Goal: Task Accomplishment & Management: Complete application form

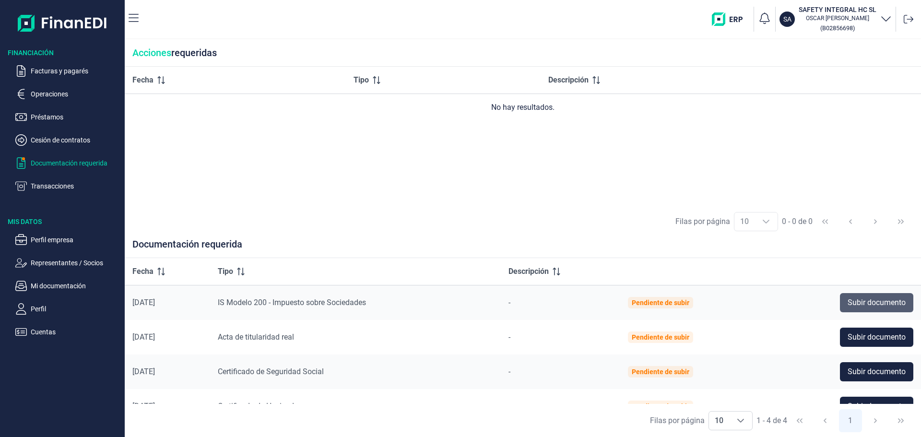
click at [884, 309] on span "Subir documento" at bounding box center [877, 303] width 58 height 12
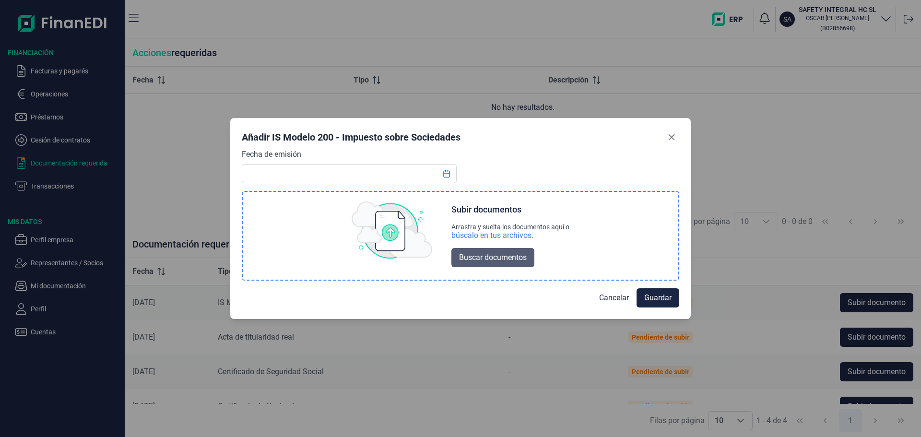
click at [485, 263] on span "Buscar documentos" at bounding box center [493, 258] width 68 height 12
click at [480, 263] on span "Buscar documentos" at bounding box center [493, 258] width 68 height 12
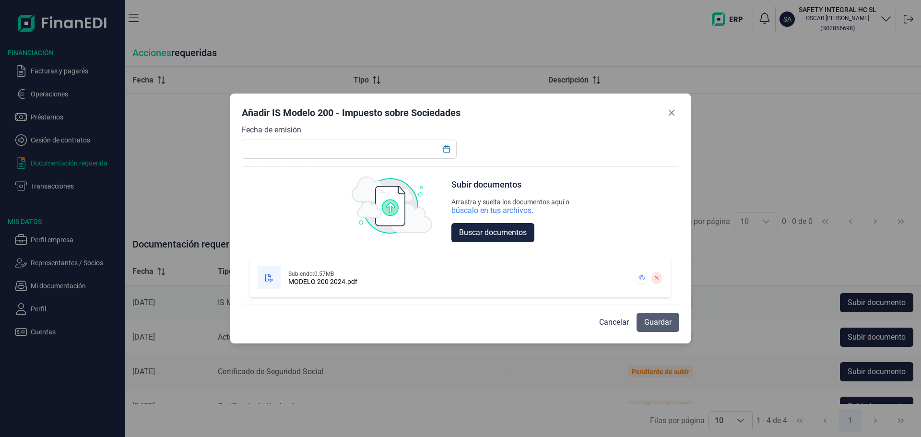
click at [648, 328] on span "Guardar" at bounding box center [658, 323] width 27 height 12
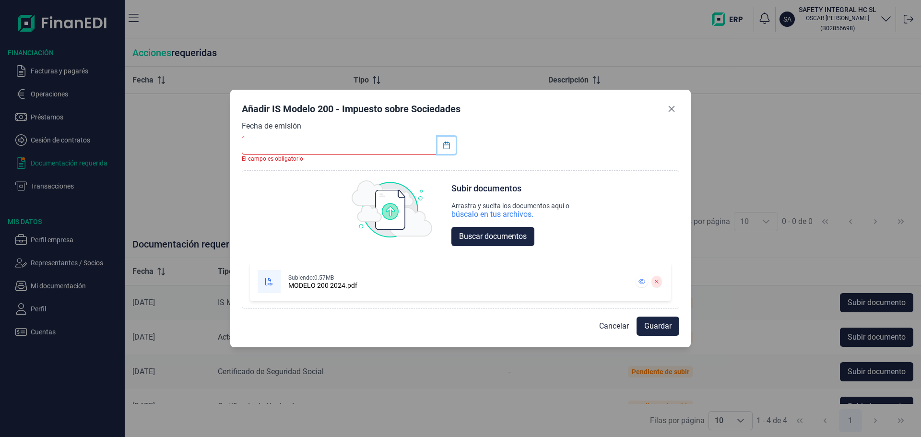
click at [447, 137] on button "Choose Date" at bounding box center [447, 145] width 18 height 17
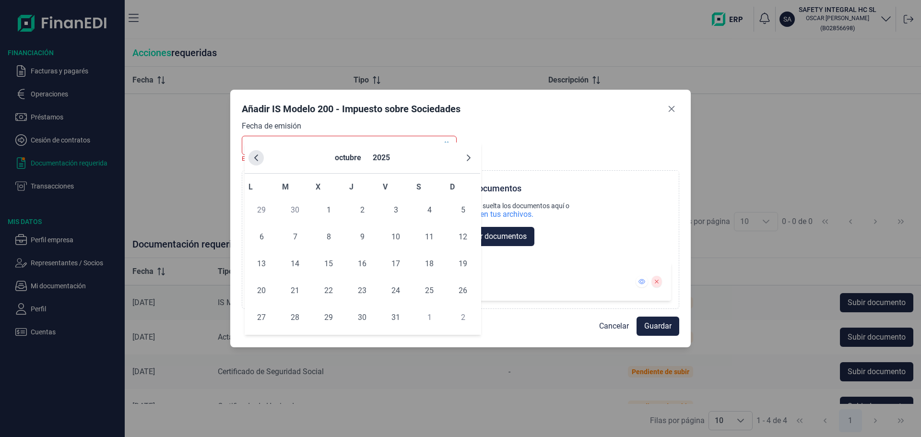
click at [260, 162] on icon "Previous Month" at bounding box center [256, 158] width 8 height 8
click at [357, 300] on span "24" at bounding box center [362, 290] width 19 height 19
type input "24/07/2025"
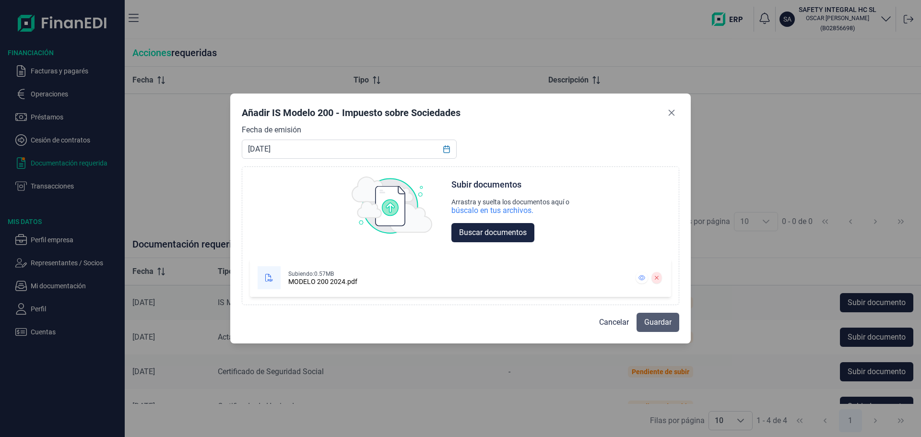
click at [657, 328] on span "Guardar" at bounding box center [658, 323] width 27 height 12
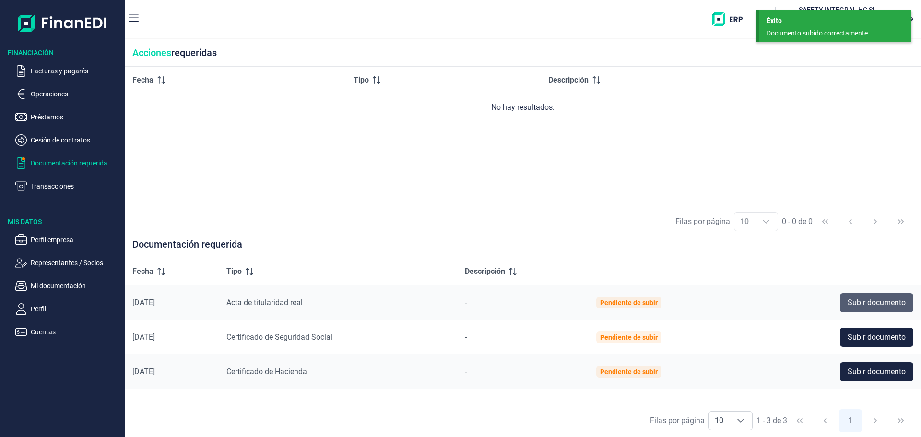
click at [860, 309] on span "Subir documento" at bounding box center [877, 303] width 58 height 12
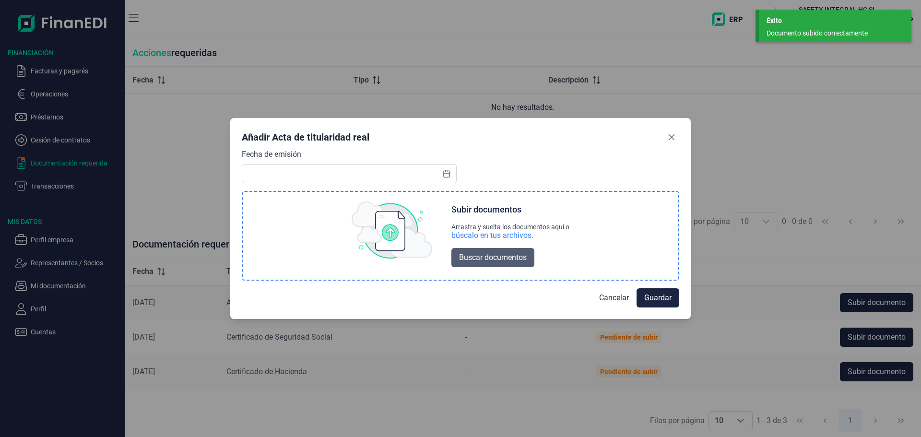
click at [479, 263] on span "Buscar documentos" at bounding box center [493, 258] width 68 height 12
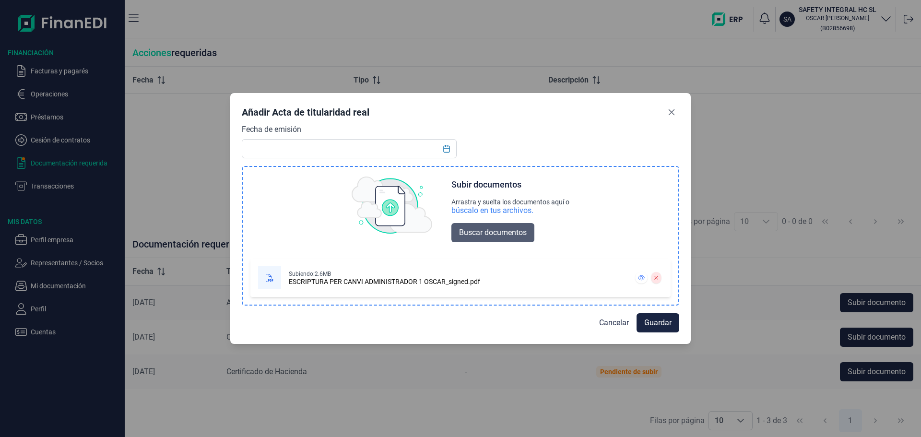
click at [490, 242] on button "Buscar documentos" at bounding box center [493, 232] width 83 height 19
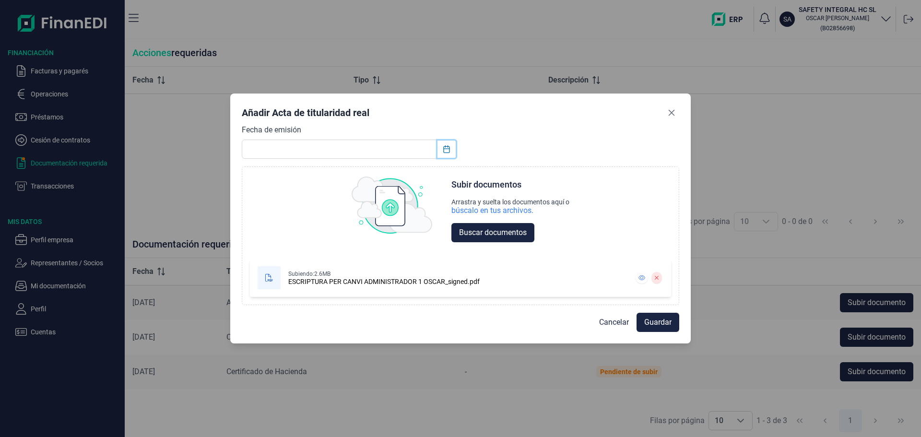
click at [444, 145] on icon "Choose Date" at bounding box center [447, 149] width 8 height 8
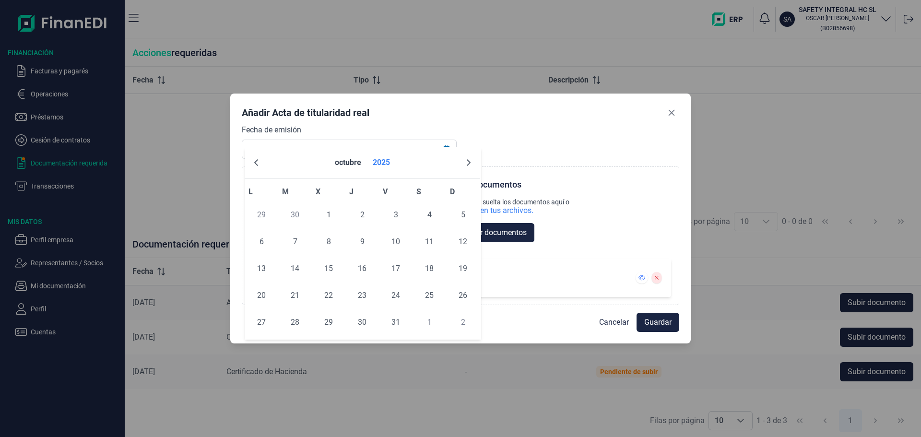
click at [374, 164] on button "2025" at bounding box center [381, 162] width 25 height 23
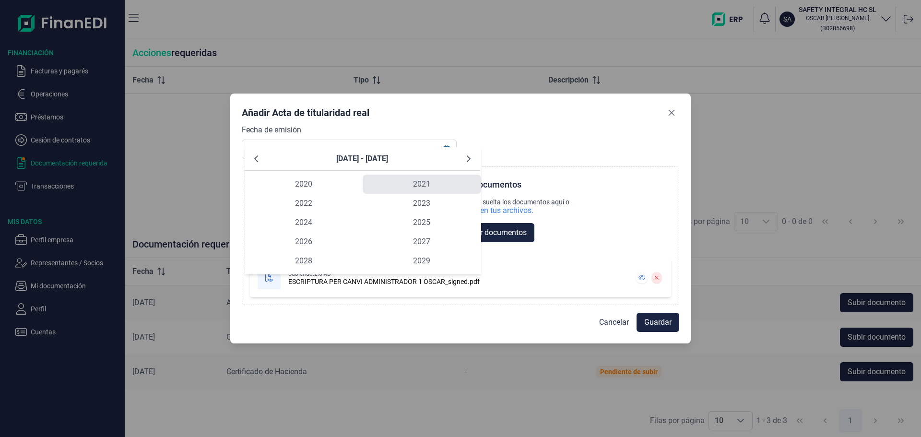
click at [417, 192] on span "2021" at bounding box center [422, 184] width 118 height 19
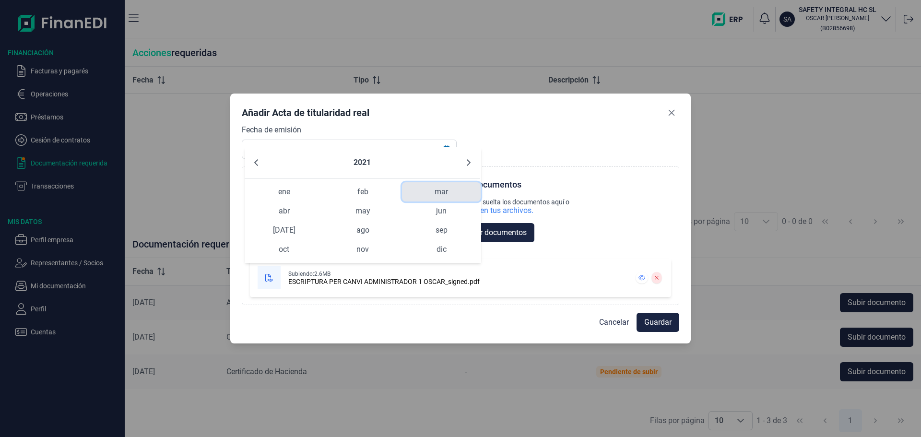
click at [435, 200] on span "mar" at bounding box center [441, 191] width 79 height 19
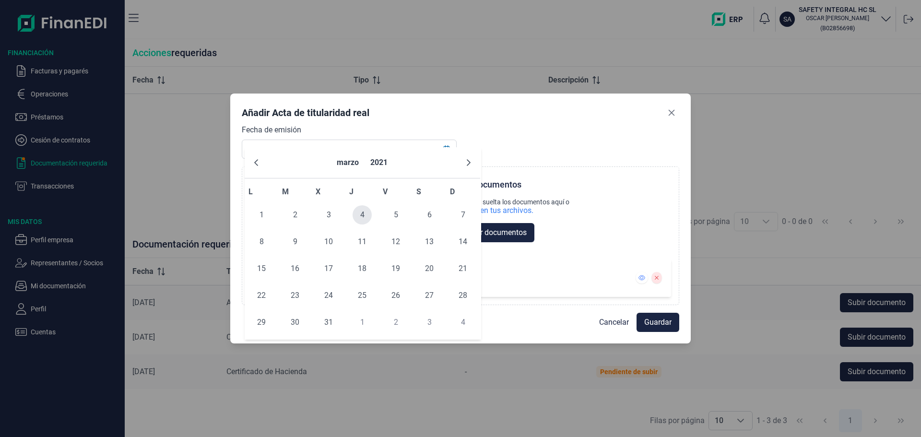
click at [359, 225] on span "4" at bounding box center [362, 214] width 19 height 19
type input "04/03/2021"
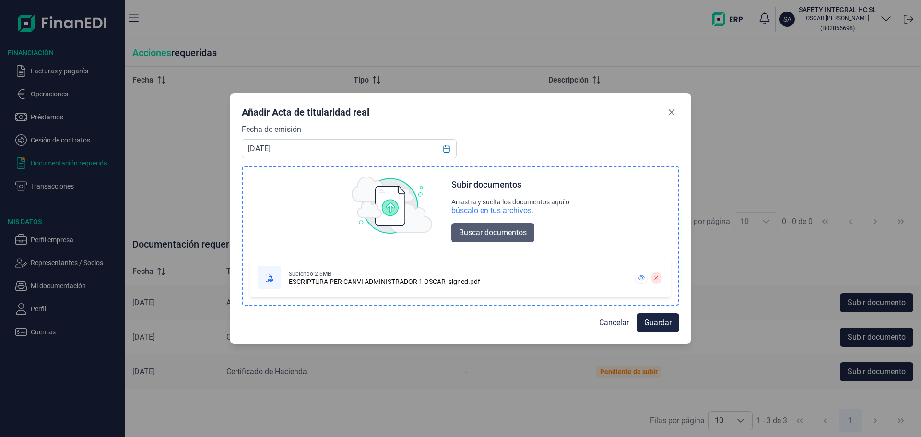
click at [489, 236] on span "Buscar documentos" at bounding box center [493, 233] width 68 height 12
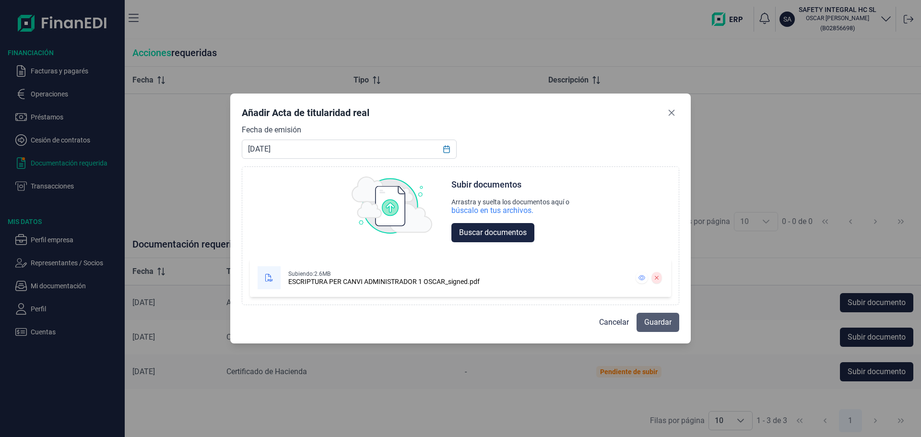
click at [649, 328] on span "Guardar" at bounding box center [658, 323] width 27 height 12
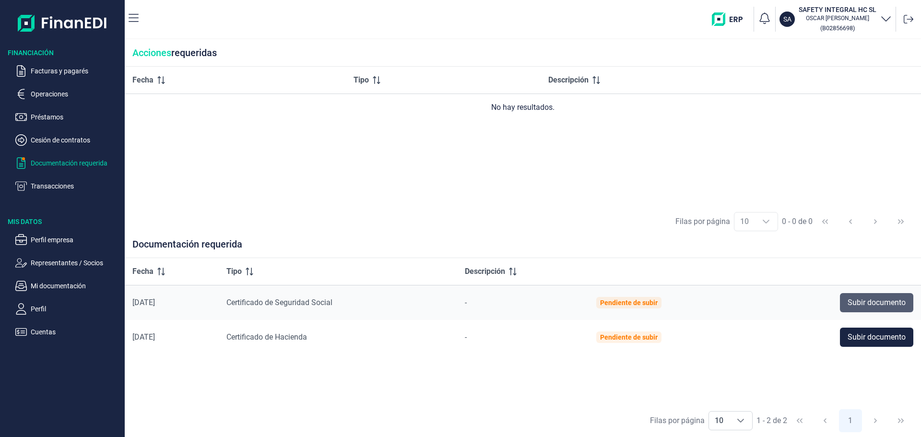
click at [860, 309] on span "Subir documento" at bounding box center [877, 303] width 58 height 12
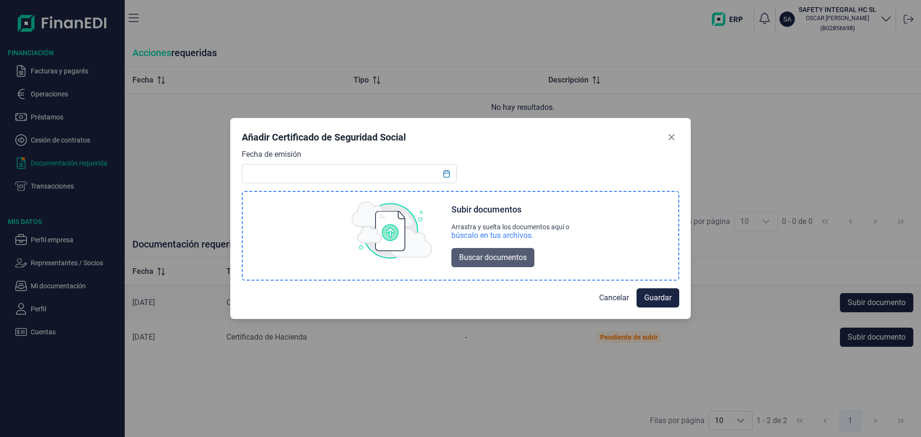
click at [461, 263] on span "Buscar documentos" at bounding box center [493, 258] width 68 height 12
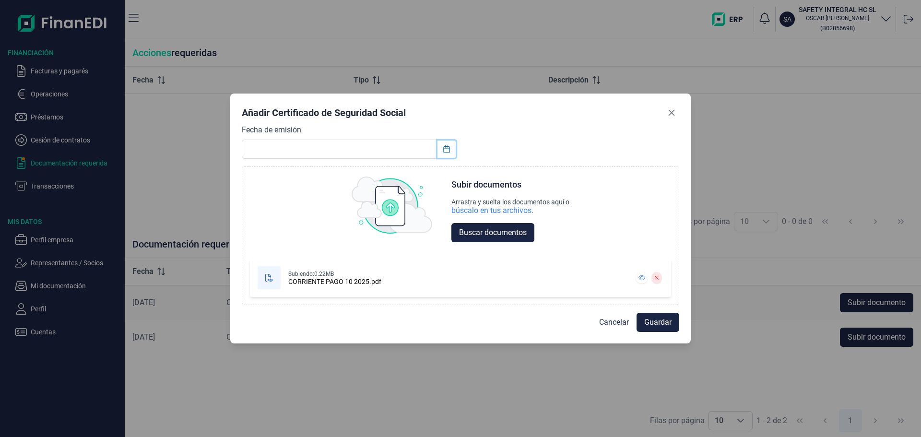
click at [443, 145] on icon "Choose Date" at bounding box center [447, 149] width 8 height 8
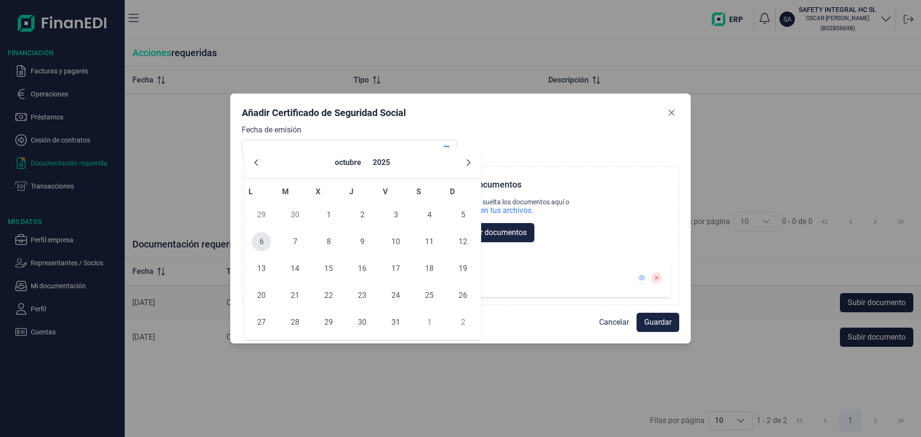
click at [262, 251] on span "6" at bounding box center [261, 241] width 19 height 19
type input "[DATE]"
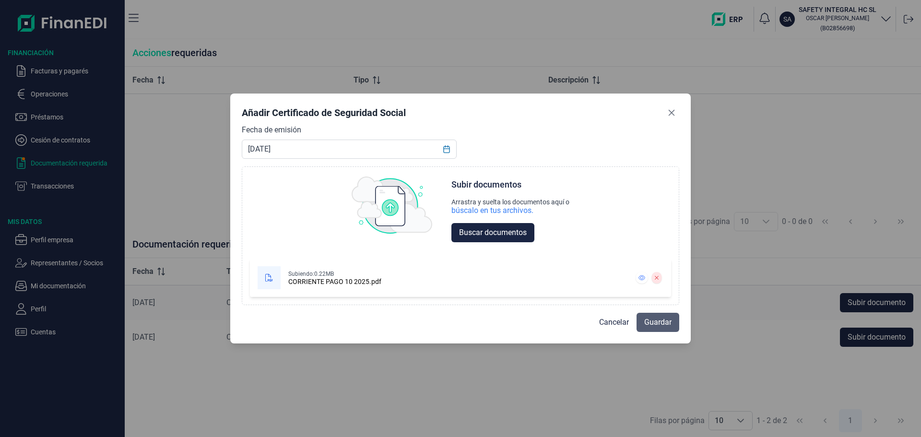
click at [648, 328] on span "Guardar" at bounding box center [658, 323] width 27 height 12
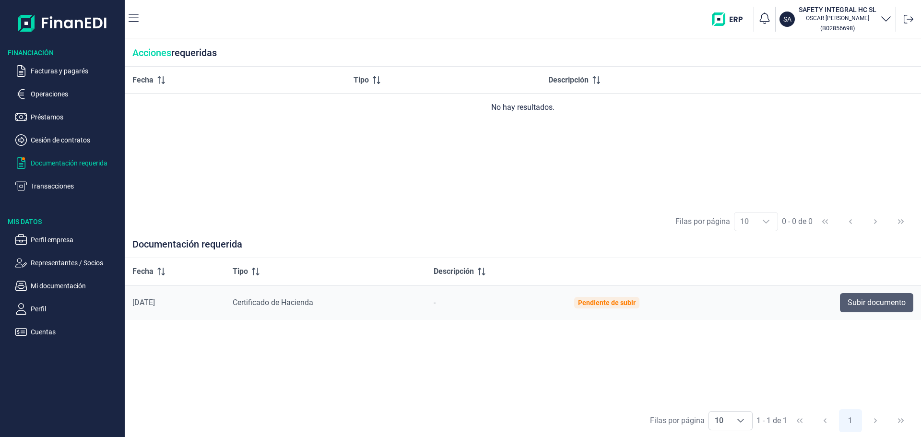
click at [861, 309] on span "Subir documento" at bounding box center [877, 303] width 58 height 12
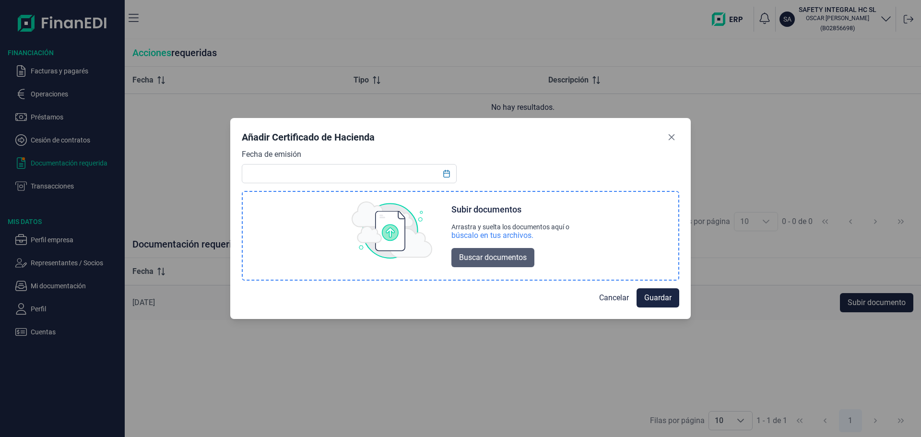
click at [488, 263] on span "Buscar documentos" at bounding box center [493, 258] width 68 height 12
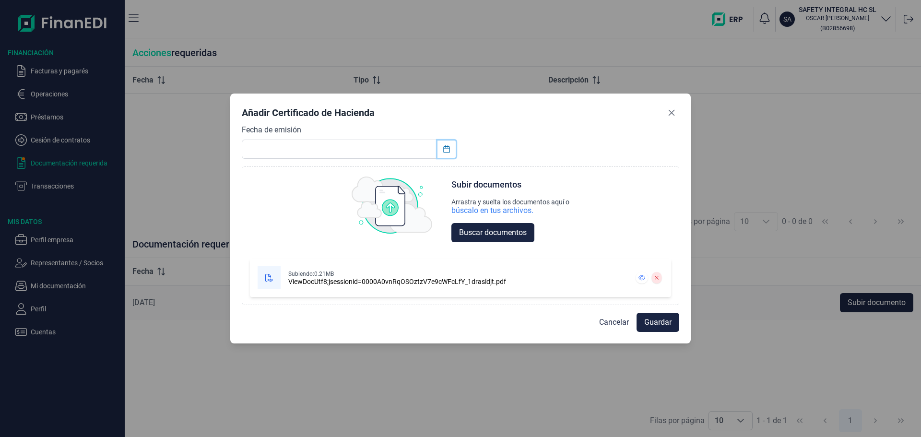
click at [448, 145] on icon "Choose Date" at bounding box center [447, 149] width 8 height 8
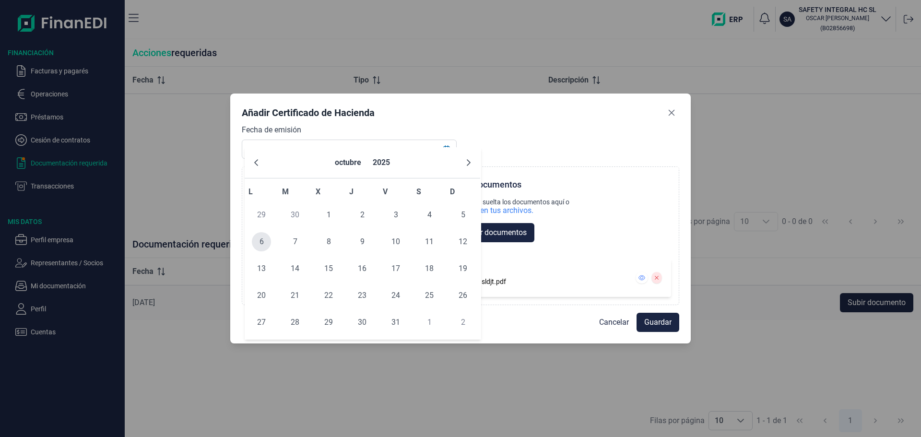
click at [263, 251] on span "6" at bounding box center [261, 241] width 19 height 19
type input "06/10/2025"
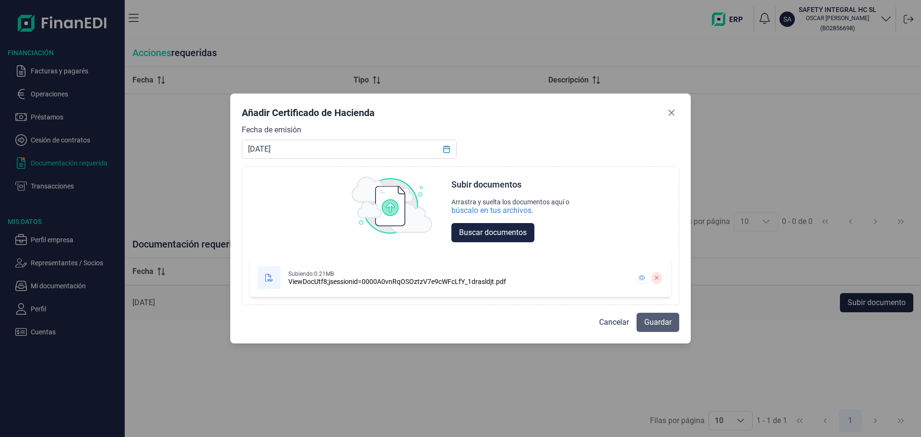
click at [658, 332] on button "Guardar" at bounding box center [658, 322] width 43 height 19
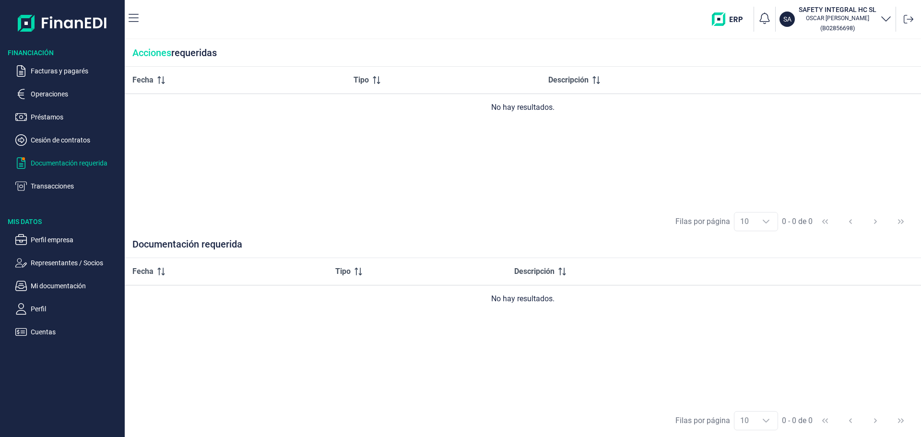
click at [421, 177] on div "Fecha Tipo Descripción No hay resultados." at bounding box center [523, 136] width 797 height 139
click at [79, 27] on img at bounding box center [63, 23] width 90 height 31
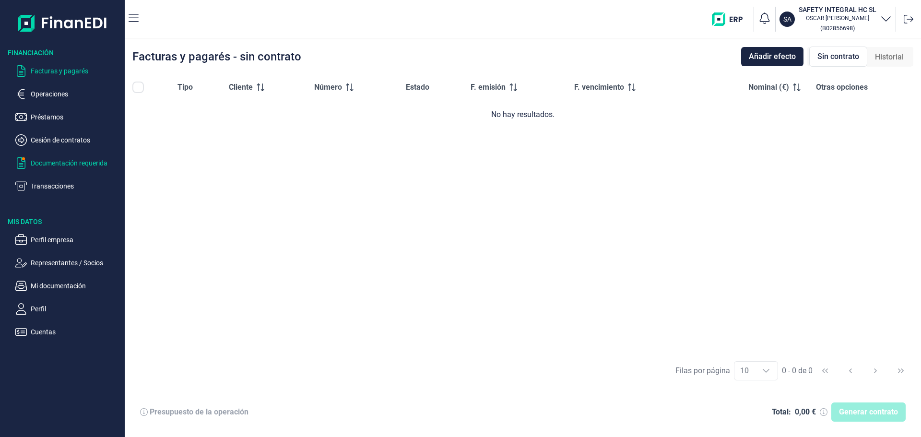
click at [86, 169] on p "Documentación requerida" at bounding box center [76, 163] width 90 height 12
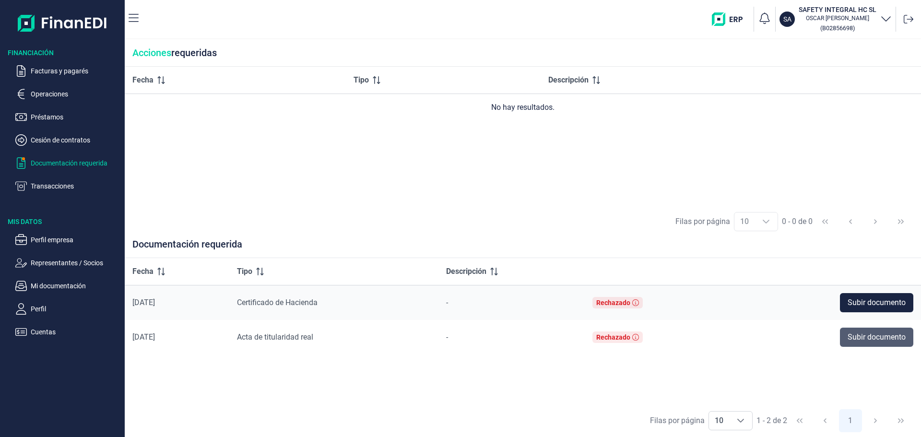
click at [888, 343] on span "Subir documento" at bounding box center [877, 338] width 58 height 12
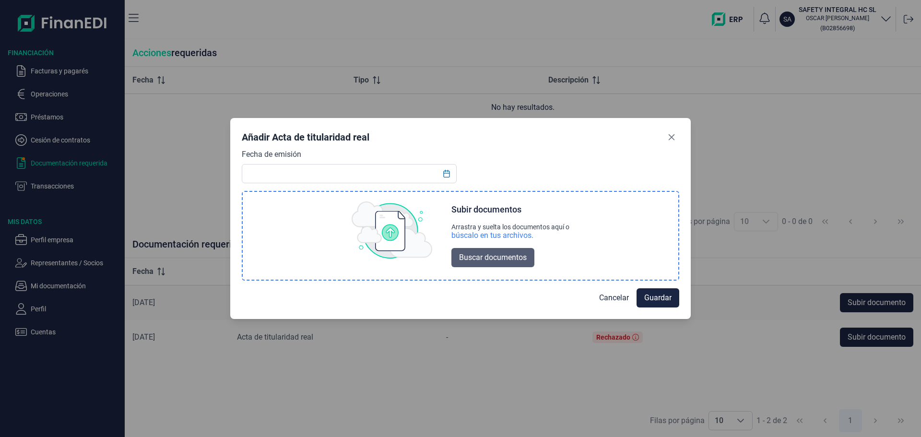
click at [484, 263] on span "Buscar documentos" at bounding box center [493, 258] width 68 height 12
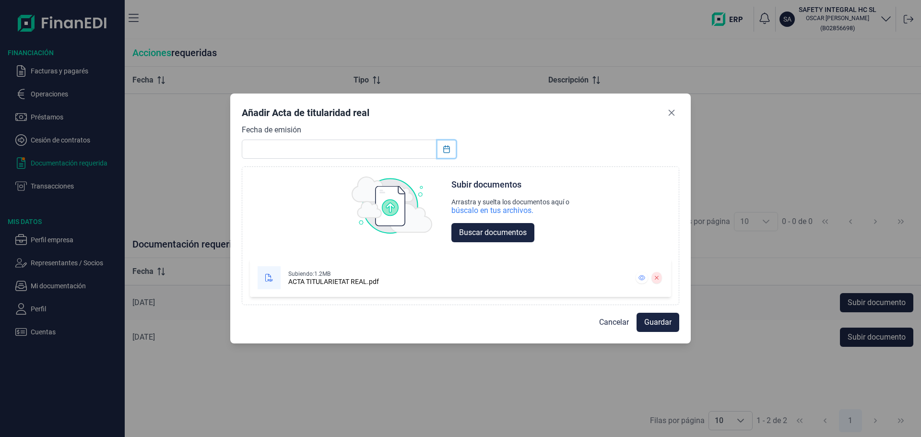
click at [443, 145] on icon "Choose Date" at bounding box center [447, 149] width 8 height 8
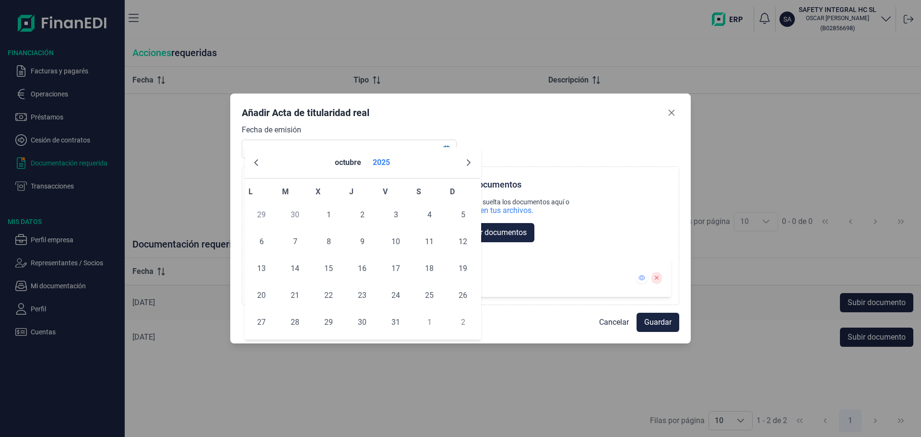
click at [380, 168] on button "2025" at bounding box center [381, 162] width 25 height 23
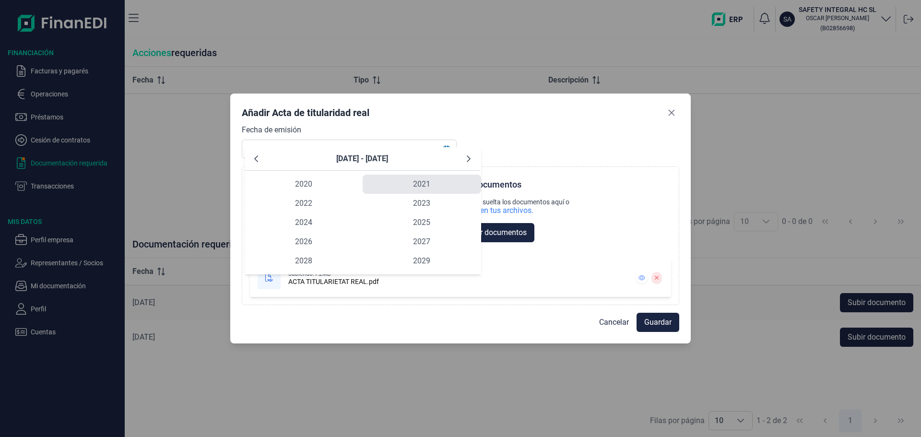
click at [432, 191] on span "2021" at bounding box center [422, 184] width 118 height 19
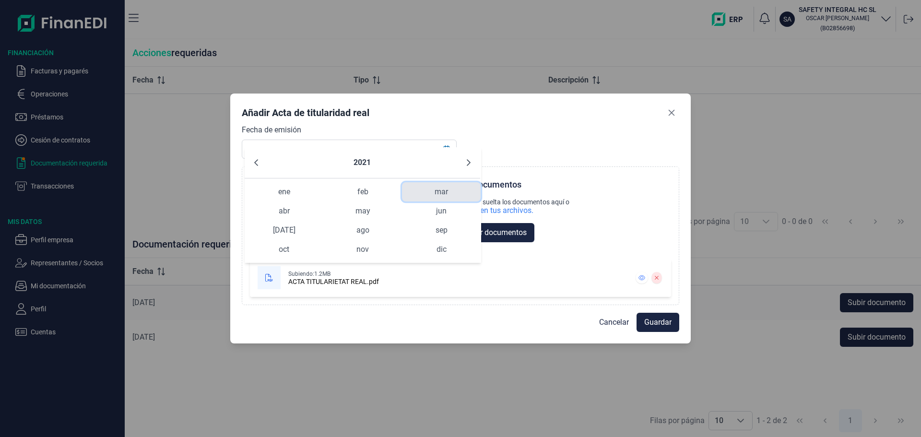
click at [447, 202] on span "mar" at bounding box center [441, 191] width 79 height 19
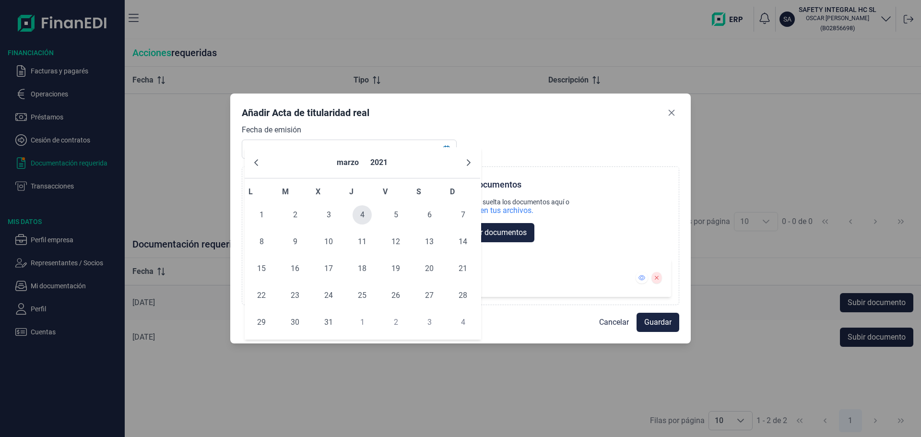
click at [357, 225] on span "4" at bounding box center [362, 214] width 19 height 19
type input "04/03/2021"
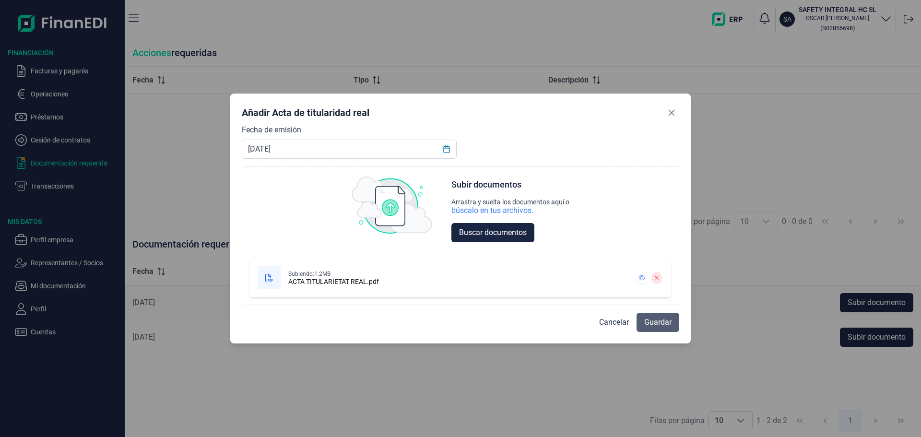
click at [651, 328] on span "Guardar" at bounding box center [658, 323] width 27 height 12
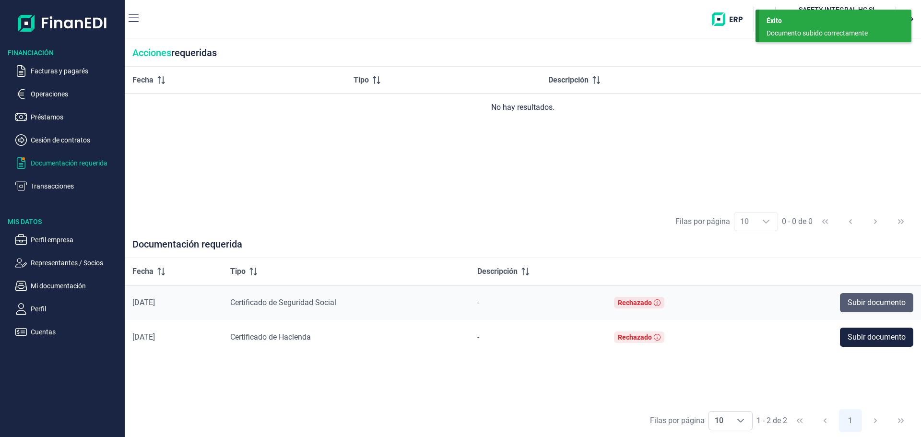
click at [870, 309] on span "Subir documento" at bounding box center [877, 303] width 58 height 12
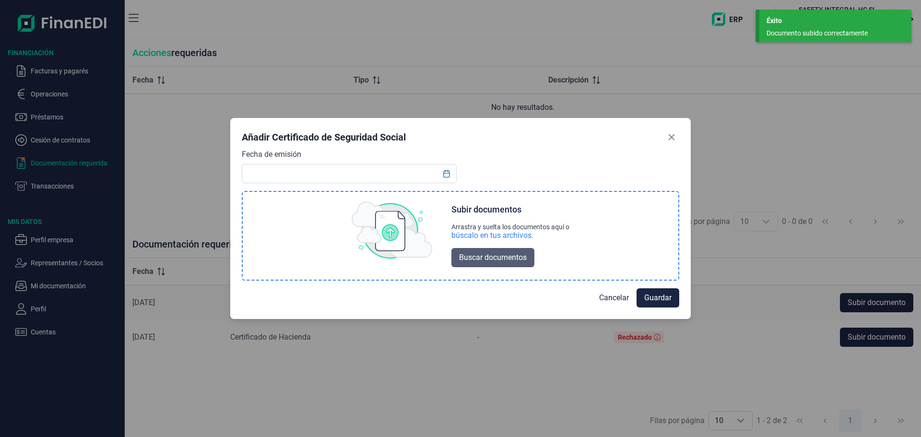
click at [493, 263] on span "Buscar documentos" at bounding box center [493, 258] width 68 height 12
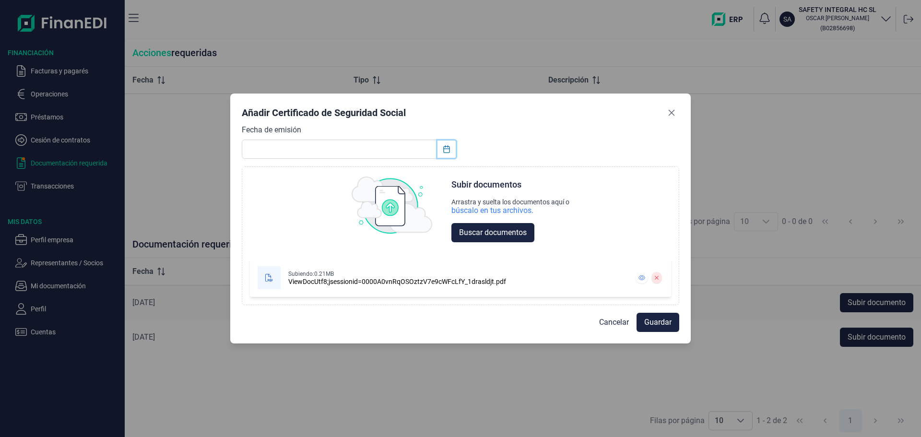
click at [443, 145] on icon "Choose Date" at bounding box center [447, 149] width 8 height 8
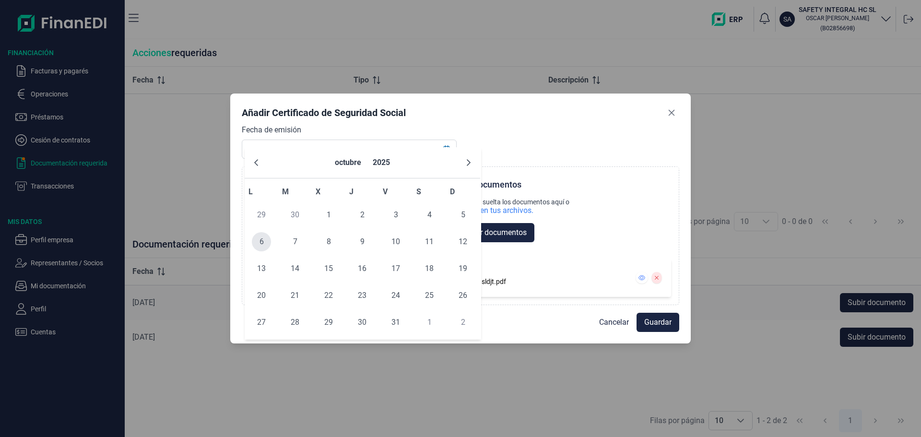
click at [266, 251] on span "6" at bounding box center [261, 241] width 19 height 19
type input "[DATE]"
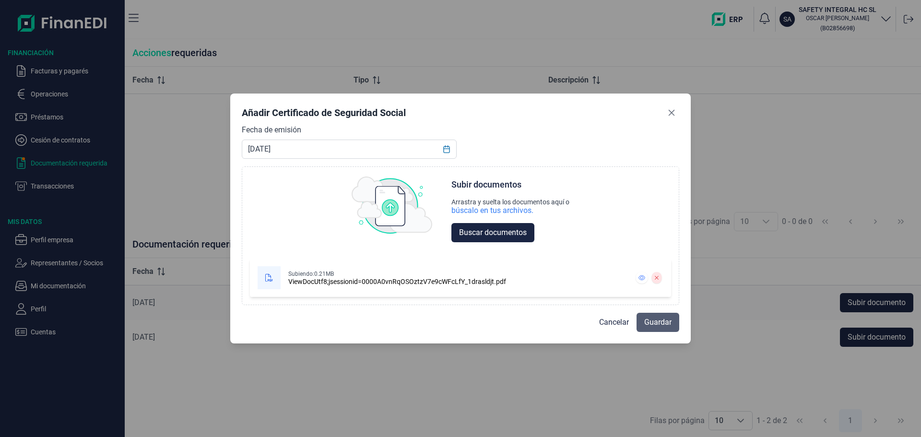
click at [656, 328] on span "Guardar" at bounding box center [658, 323] width 27 height 12
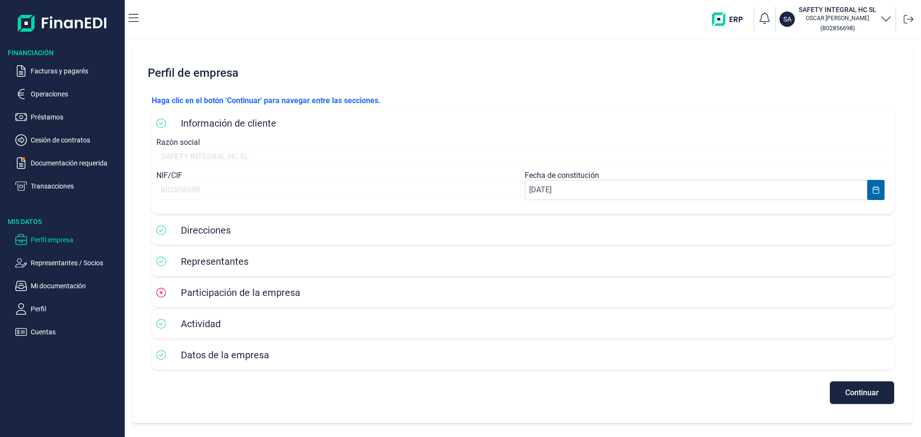
scroll to position [25, 0]
click at [846, 396] on span "Continuar" at bounding box center [863, 392] width 34 height 7
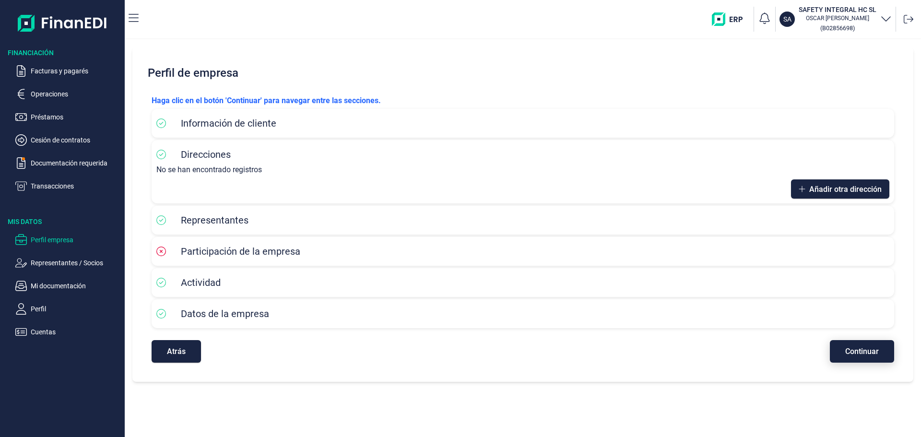
scroll to position [0, 0]
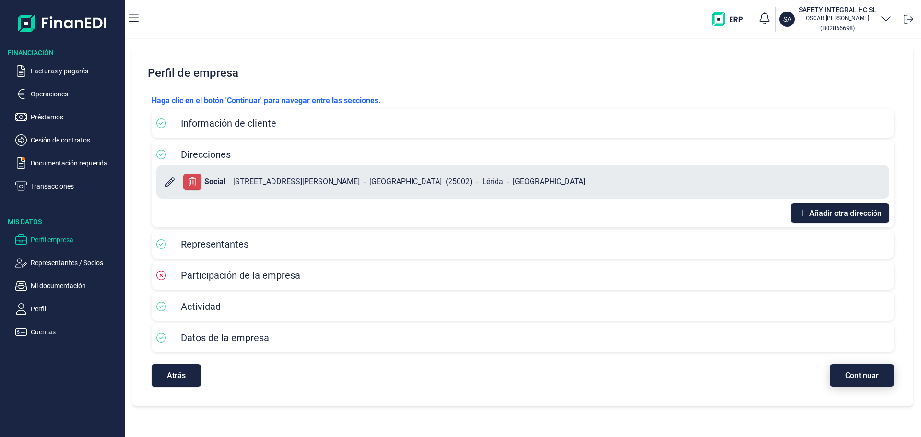
click at [853, 387] on button "Continuar" at bounding box center [862, 375] width 64 height 23
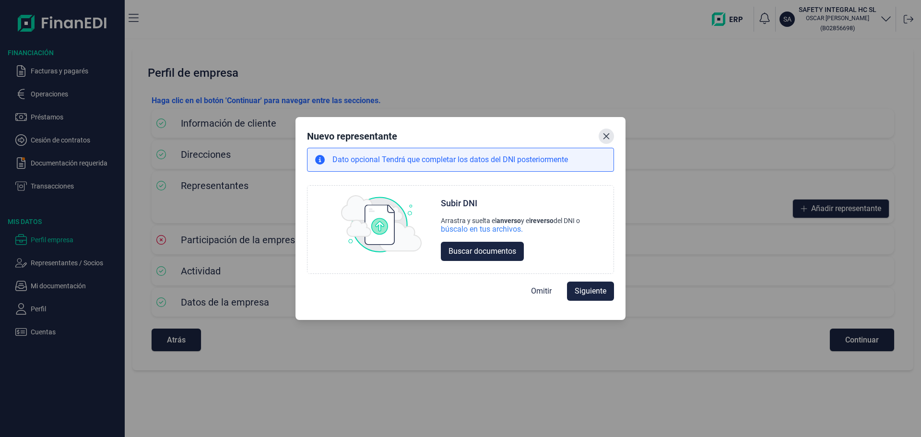
click at [614, 129] on button "Close" at bounding box center [606, 136] width 15 height 15
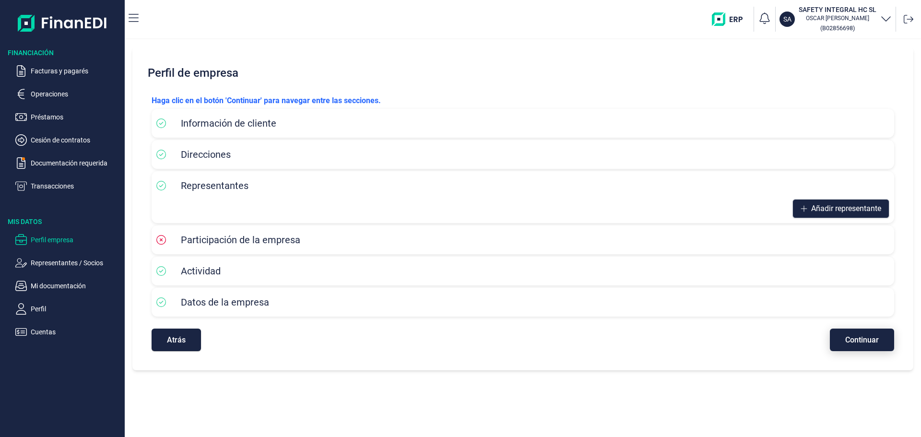
click at [866, 344] on span "Continuar" at bounding box center [863, 339] width 34 height 7
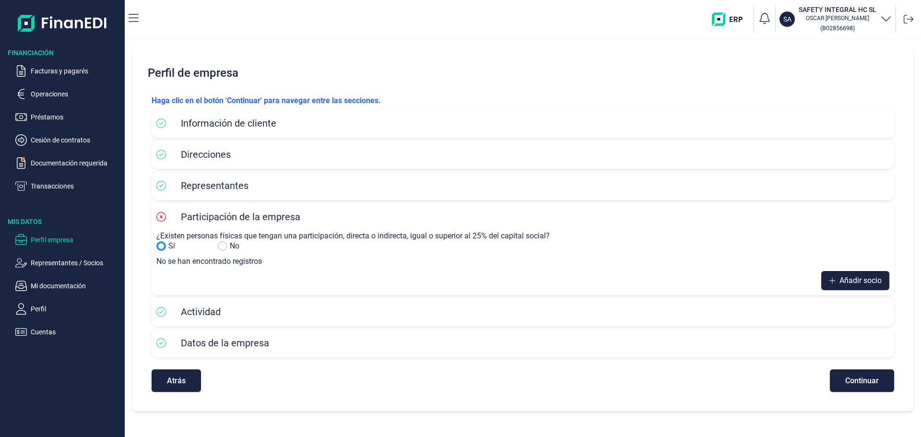
click at [227, 251] on input "Sí" at bounding box center [223, 246] width 10 height 10
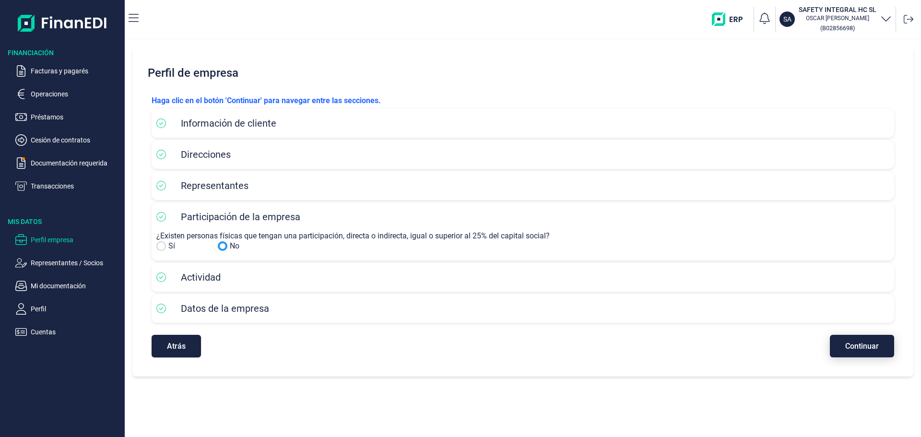
click at [848, 350] on span "Continuar" at bounding box center [863, 346] width 34 height 7
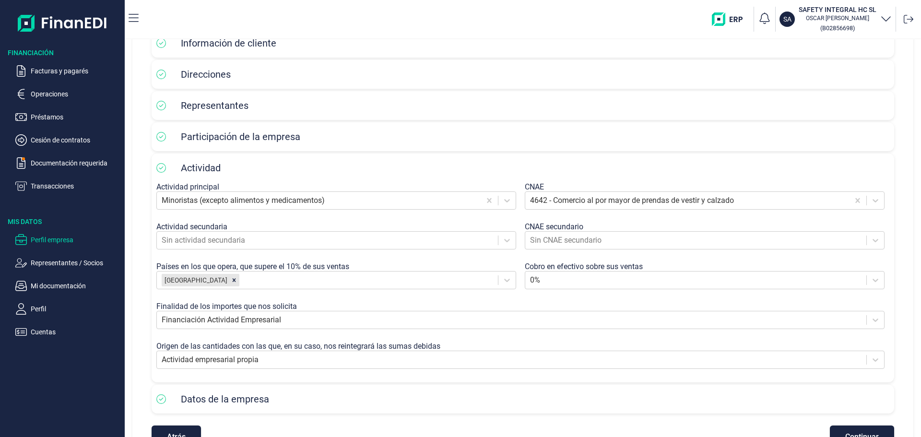
scroll to position [143, 0]
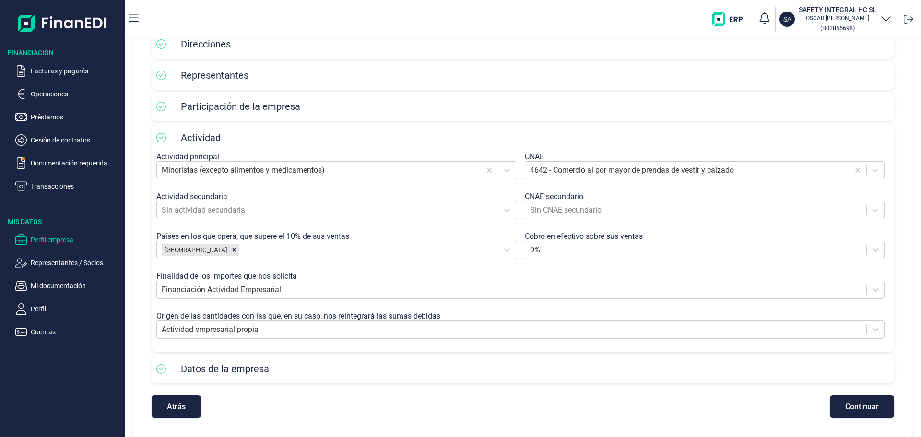
click at [833, 395] on button "Continuar" at bounding box center [862, 406] width 64 height 23
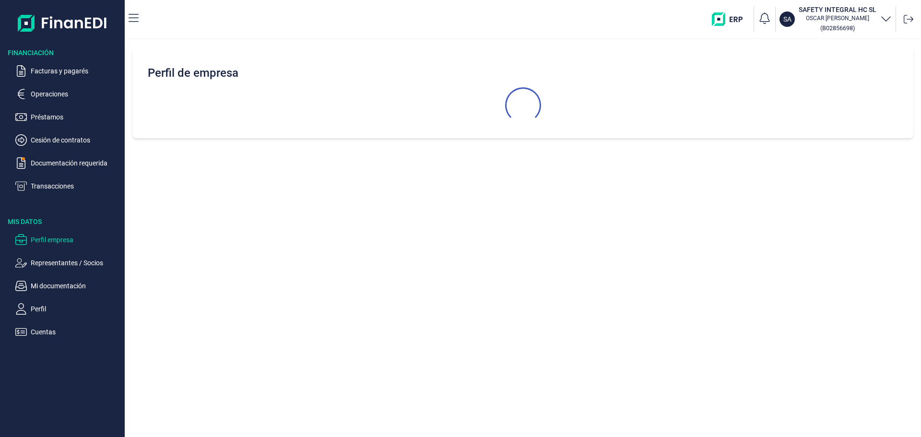
scroll to position [0, 0]
select select "ES"
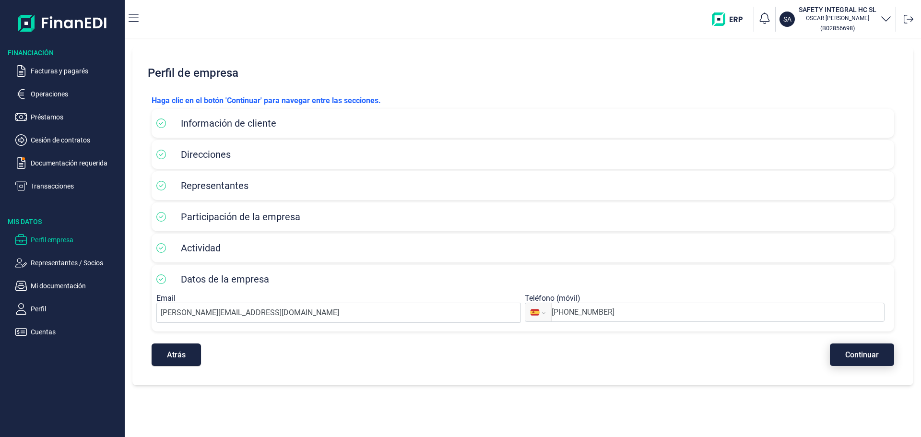
click at [847, 359] on span "Continuar" at bounding box center [863, 354] width 34 height 7
click at [68, 192] on ul "Facturas y pagarés Operaciones Préstamos Cesión de contratos Documentación requ…" at bounding box center [62, 125] width 125 height 134
click at [67, 169] on p "Documentación requerida" at bounding box center [76, 163] width 90 height 12
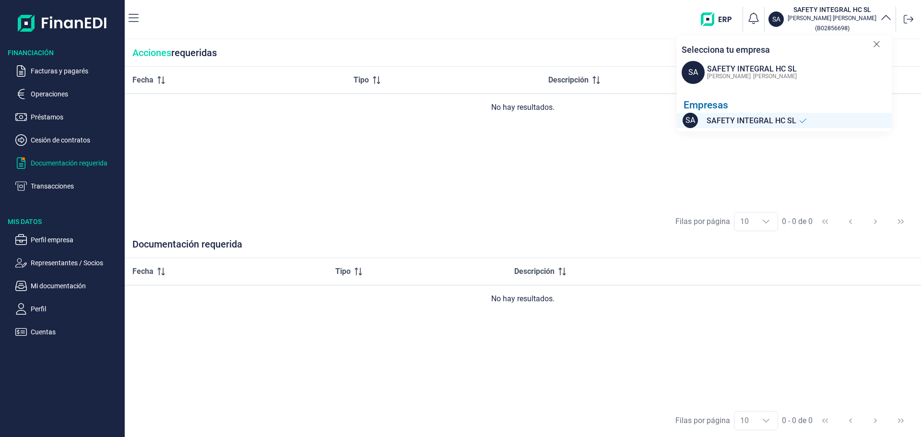
click at [707, 75] on div "SAFETY INTEGRAL HC SL" at bounding box center [752, 69] width 90 height 12
click at [66, 77] on p "Facturas y pagarés" at bounding box center [76, 71] width 90 height 12
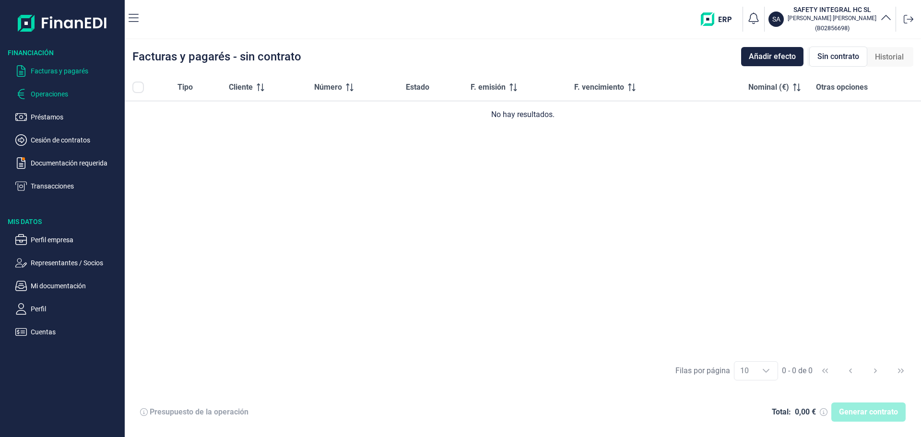
click at [64, 100] on p "Operaciones" at bounding box center [76, 94] width 90 height 12
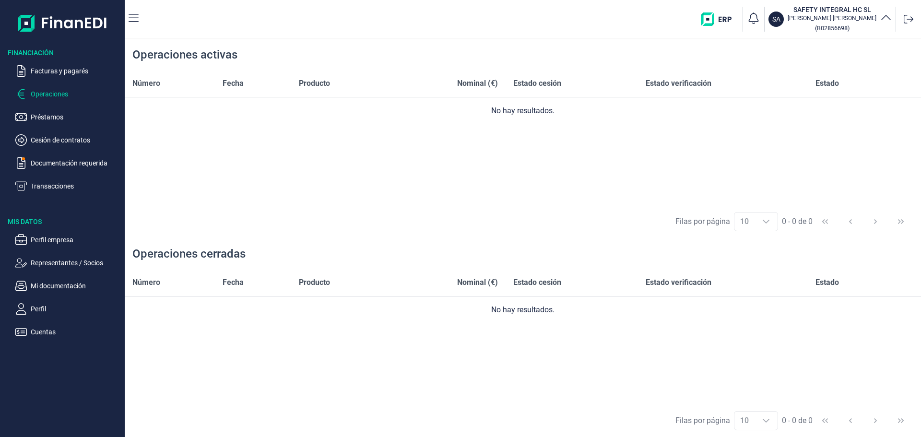
click at [75, 30] on img at bounding box center [63, 23] width 90 height 31
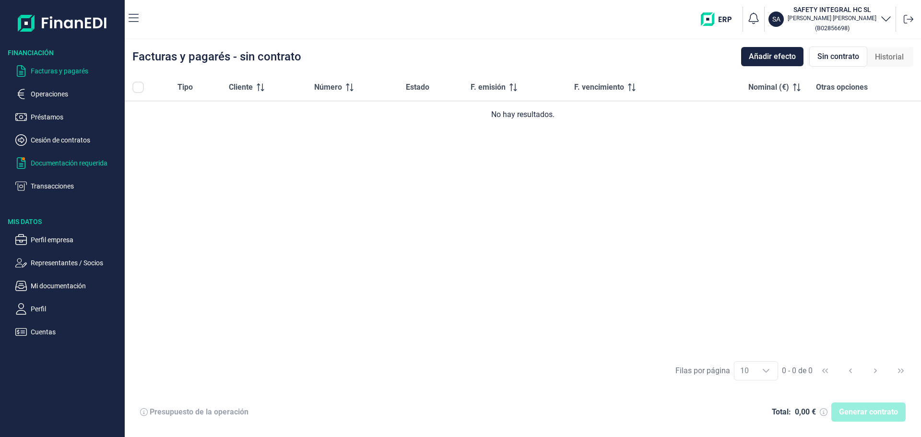
click at [55, 169] on p "Documentación requerida" at bounding box center [76, 163] width 90 height 12
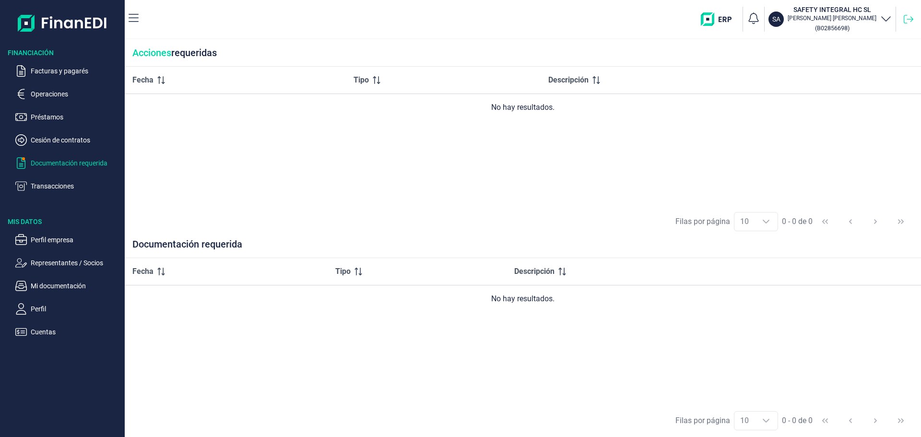
click at [905, 24] on icon at bounding box center [909, 19] width 10 height 10
click at [68, 292] on p "Mi documentación" at bounding box center [76, 286] width 90 height 12
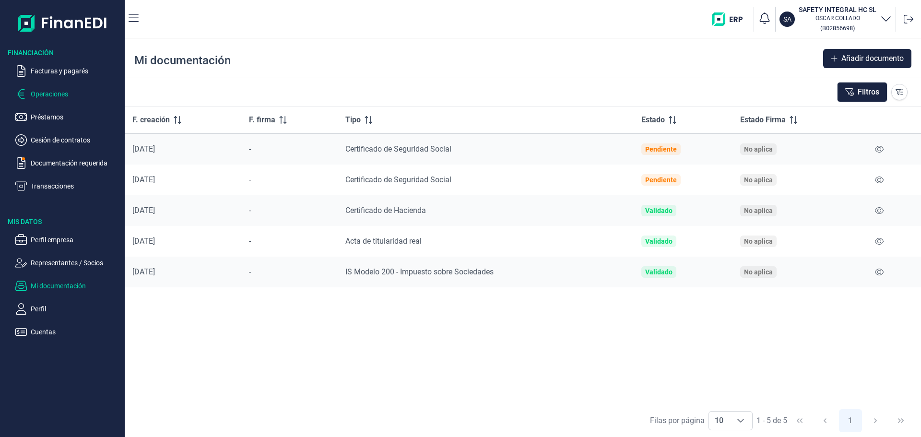
click at [62, 100] on p "Operaciones" at bounding box center [76, 94] width 90 height 12
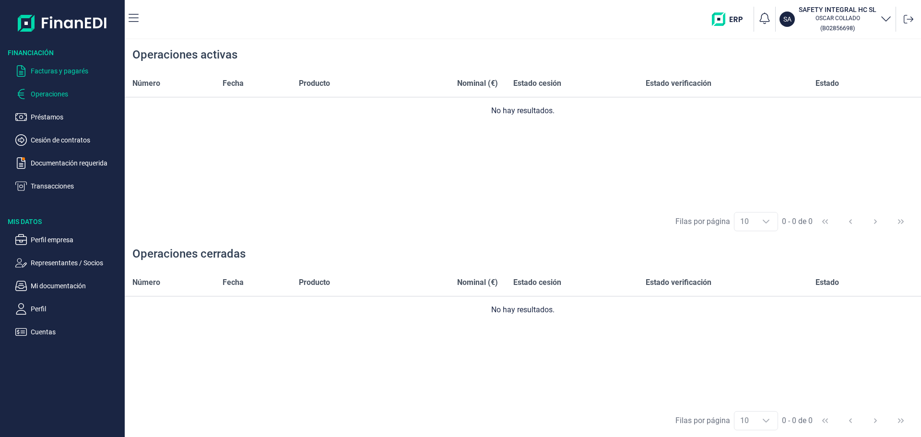
click at [70, 77] on p "Facturas y pagarés" at bounding box center [76, 71] width 90 height 12
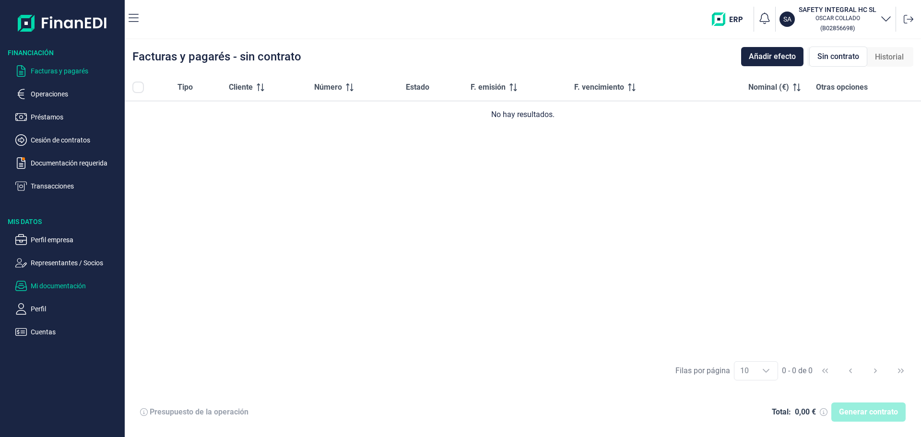
click at [72, 292] on p "Mi documentación" at bounding box center [76, 286] width 90 height 12
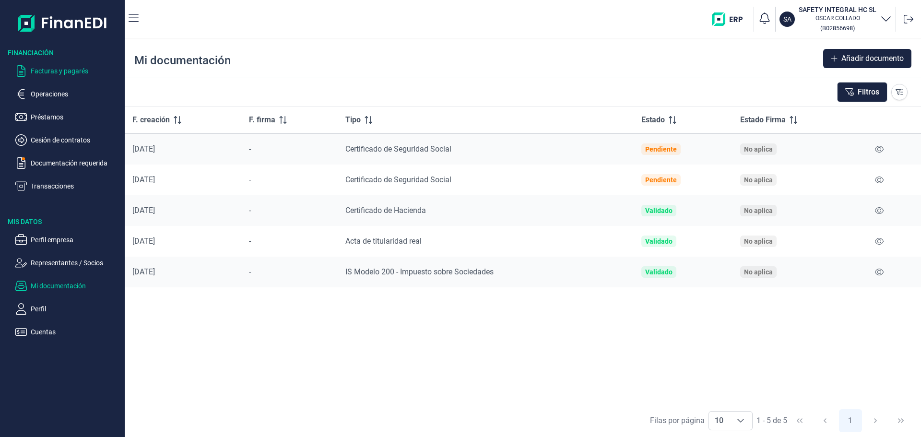
click at [80, 77] on p "Facturas y pagarés" at bounding box center [76, 71] width 90 height 12
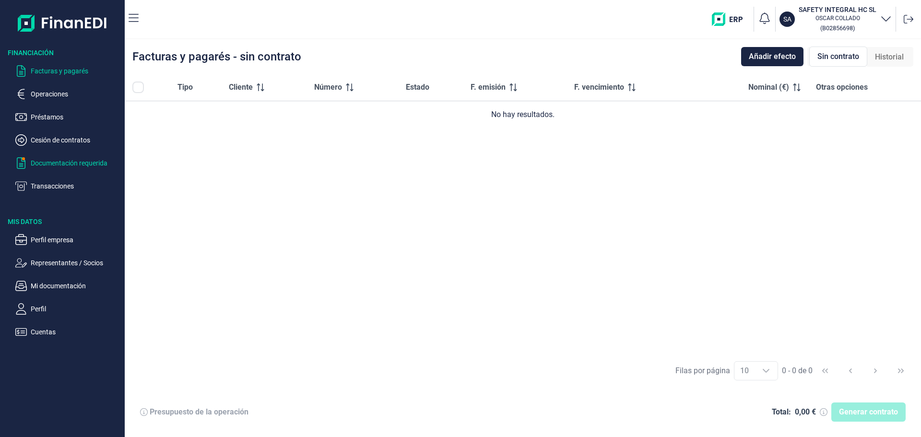
click at [61, 169] on p "Documentación requerida" at bounding box center [76, 163] width 90 height 12
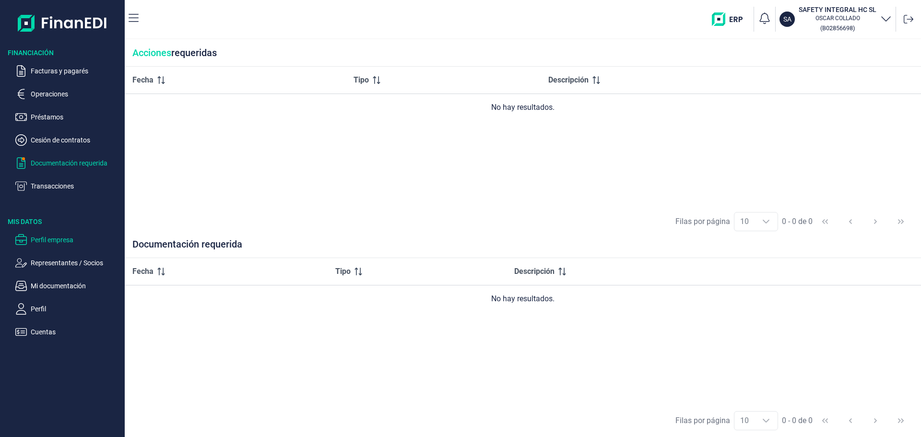
click at [66, 246] on p "Perfil empresa" at bounding box center [76, 240] width 90 height 12
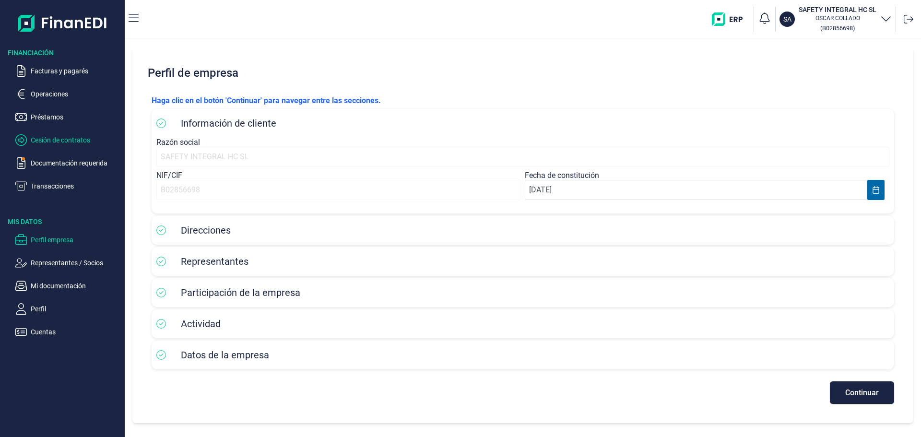
click at [86, 146] on p "Cesión de contratos" at bounding box center [76, 140] width 90 height 12
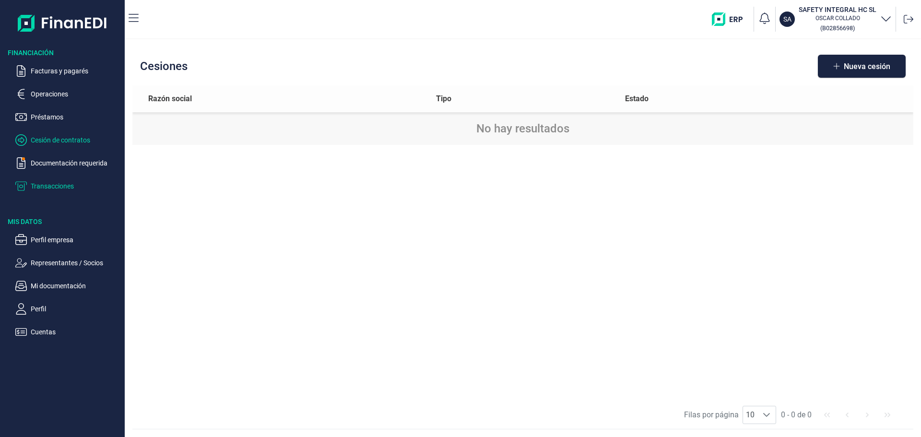
click at [70, 192] on p "Transacciones" at bounding box center [76, 186] width 90 height 12
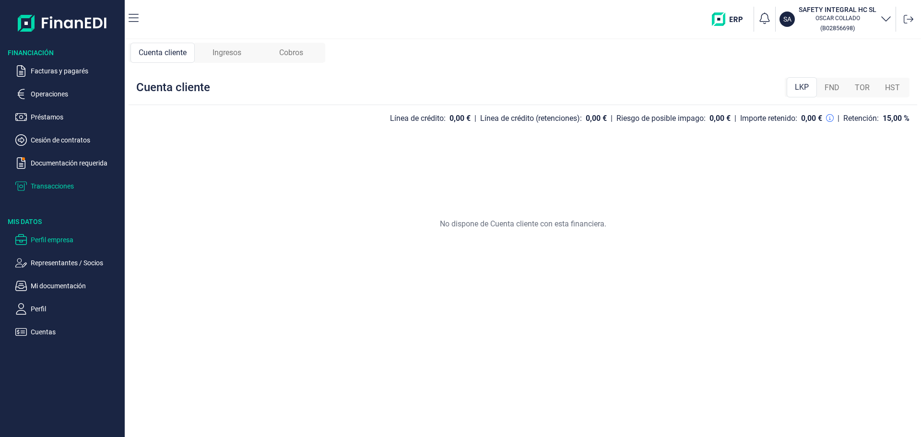
click at [77, 246] on p "Perfil empresa" at bounding box center [76, 240] width 90 height 12
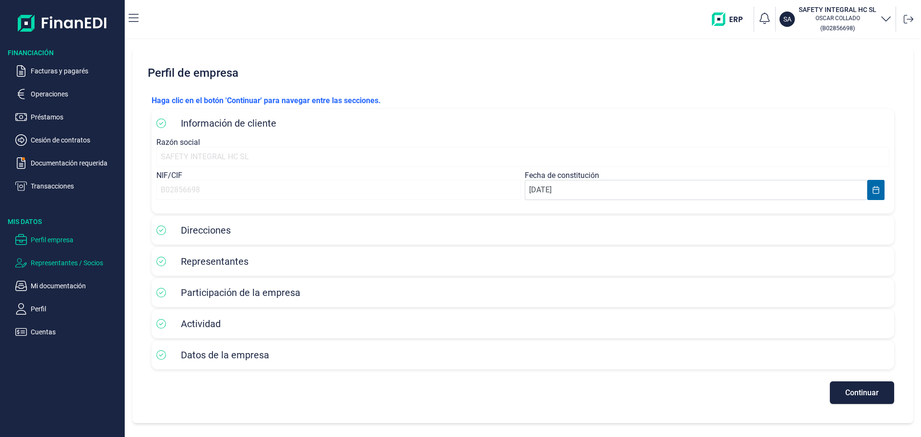
click at [70, 269] on p "Representantes / Socios" at bounding box center [76, 263] width 90 height 12
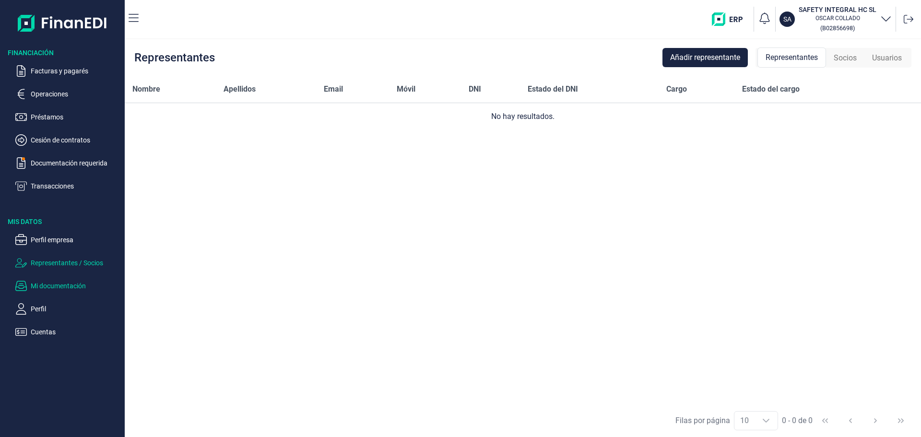
click at [72, 292] on p "Mi documentación" at bounding box center [76, 286] width 90 height 12
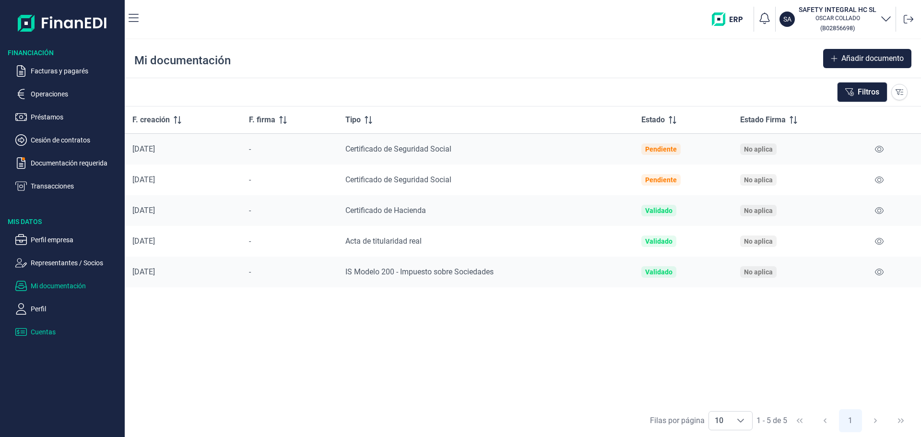
click at [60, 338] on p "Cuentas" at bounding box center [76, 332] width 90 height 12
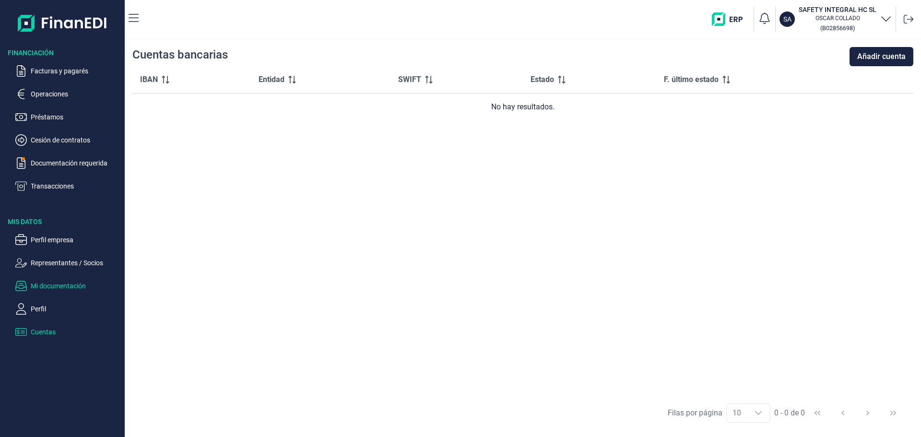
click at [59, 292] on p "Mi documentación" at bounding box center [76, 286] width 90 height 12
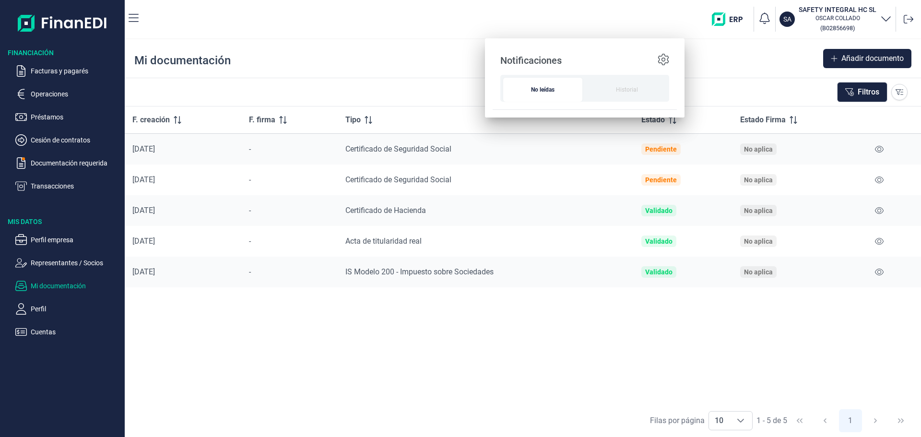
click at [622, 24] on div "SA SAFETY INTEGRAL HC SL [PERSON_NAME] ( B02856698 )" at bounding box center [531, 19] width 771 height 31
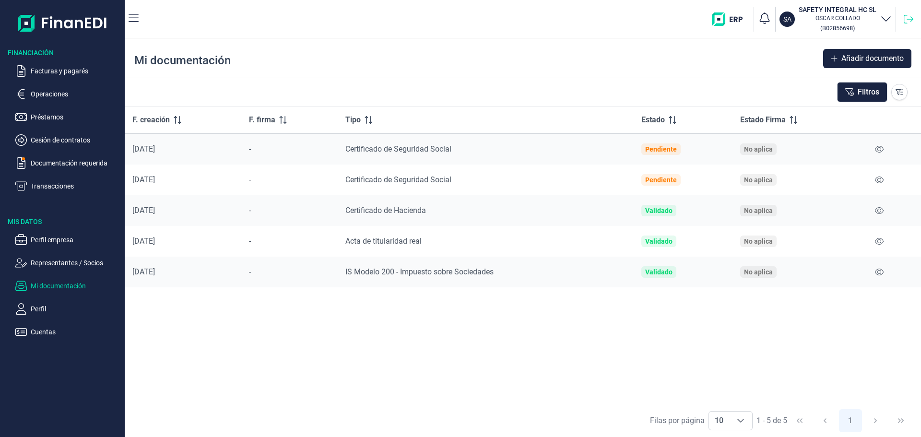
click at [907, 24] on icon at bounding box center [909, 19] width 10 height 10
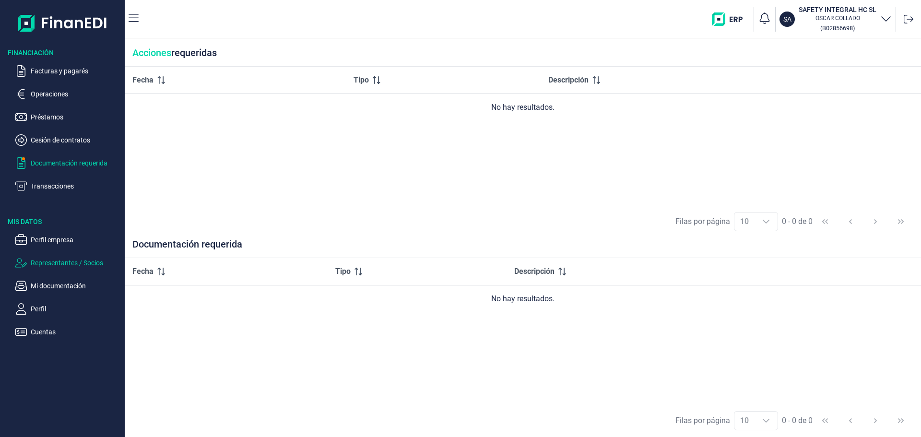
click at [90, 269] on p "Representantes / Socios" at bounding box center [76, 263] width 90 height 12
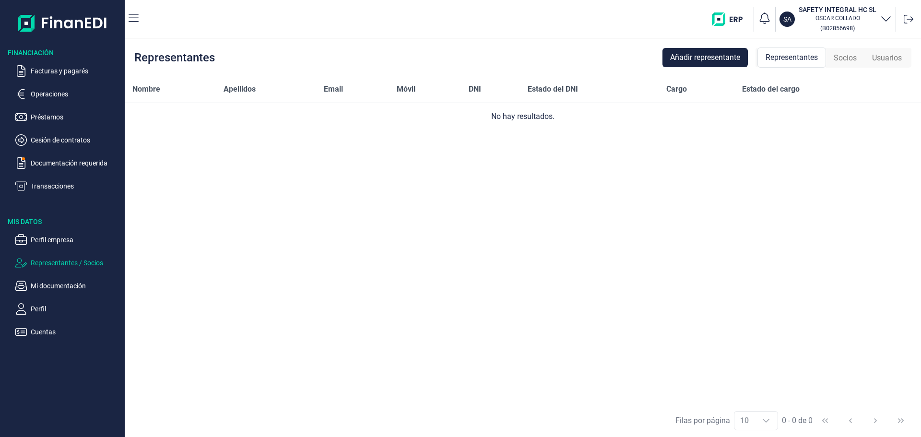
click at [838, 64] on span "Socios" at bounding box center [845, 58] width 23 height 12
click at [904, 24] on icon at bounding box center [909, 19] width 10 height 10
